Goal: Information Seeking & Learning: Learn about a topic

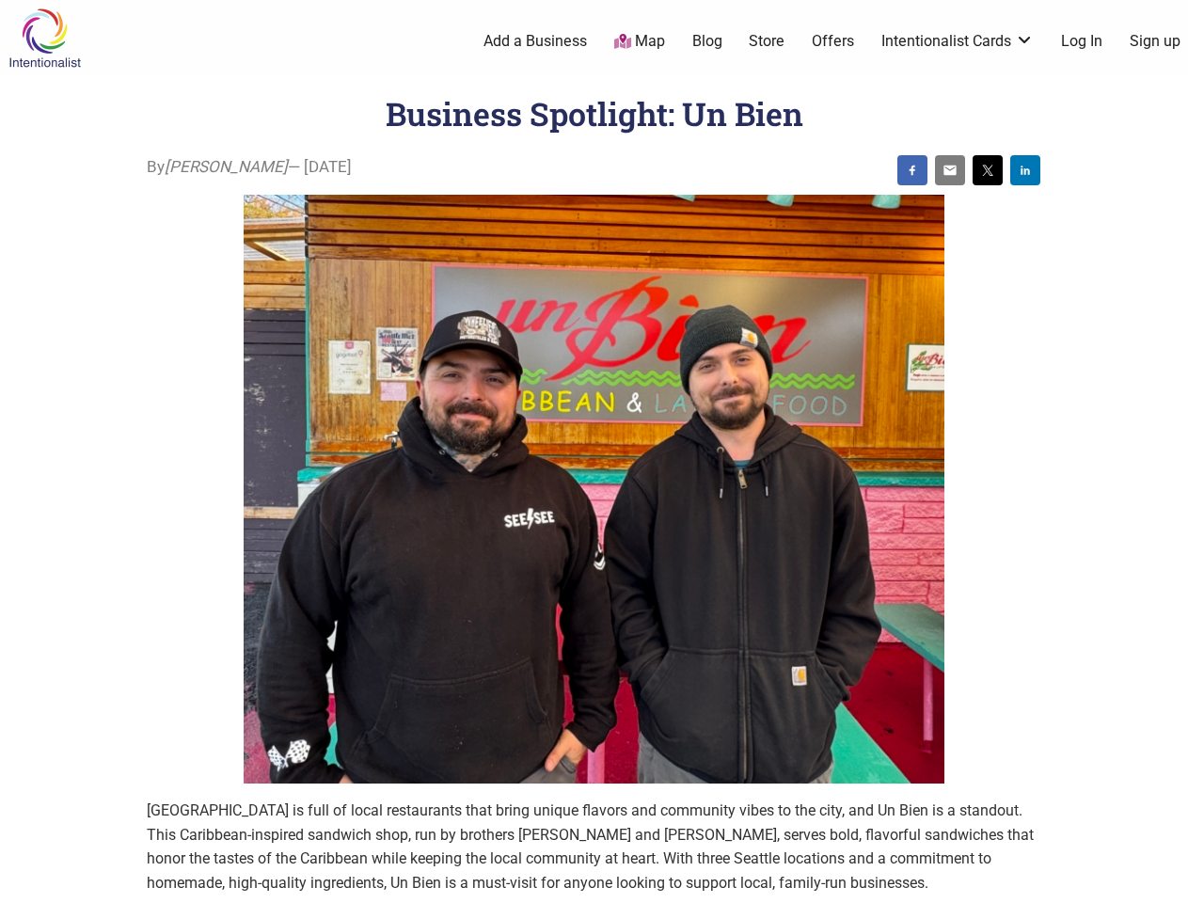
click at [593, 451] on img at bounding box center [594, 490] width 701 height 590
click at [912, 170] on img at bounding box center [912, 170] width 15 height 15
click at [950, 170] on img at bounding box center [949, 170] width 15 height 15
click at [987, 170] on img at bounding box center [987, 170] width 15 height 15
click at [1025, 170] on img at bounding box center [1024, 170] width 15 height 15
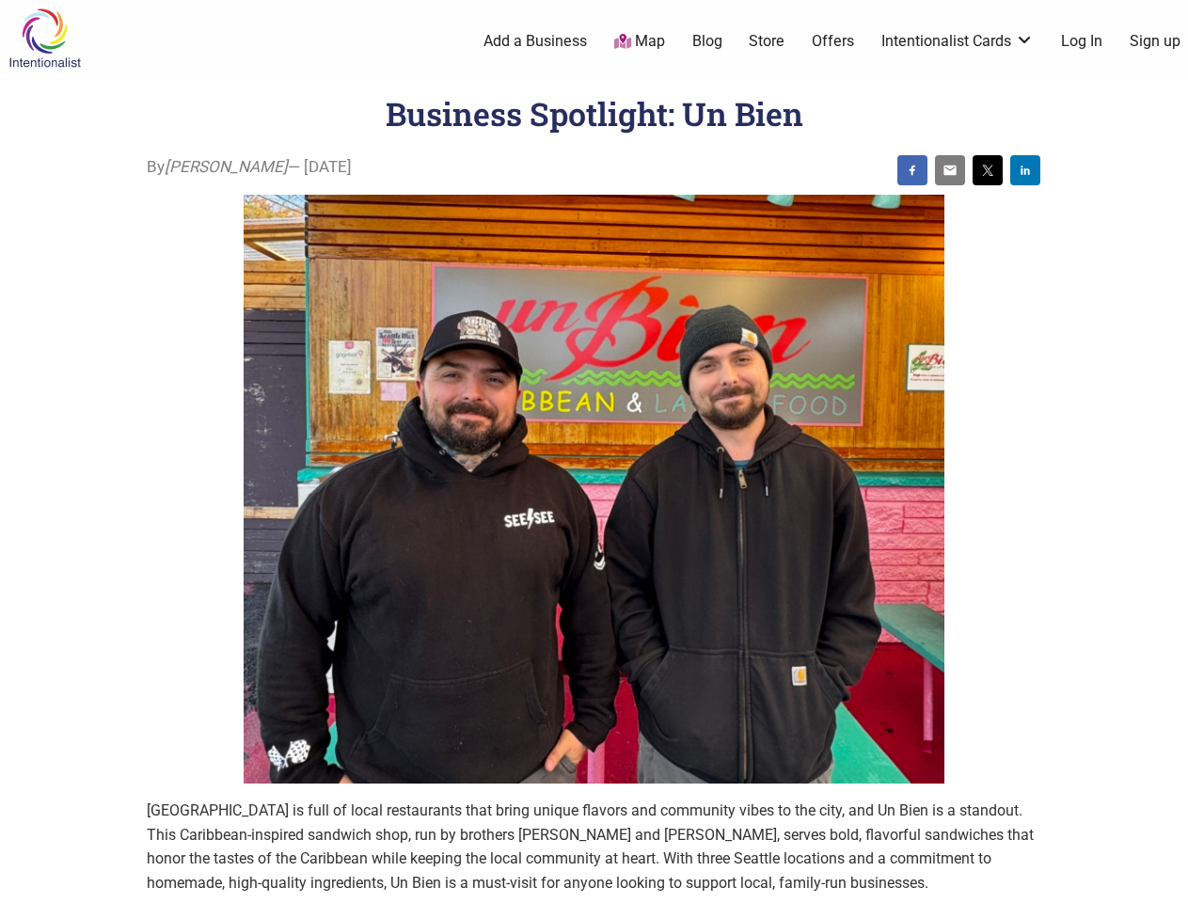
click at [1166, 881] on icon at bounding box center [1167, 880] width 21 height 24
